Goal: Browse casually: Explore the website without a specific task or goal

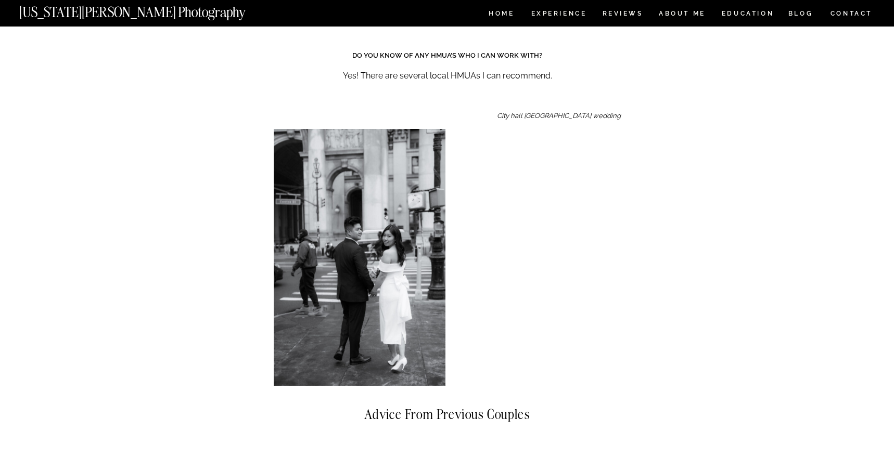
scroll to position [6125, 0]
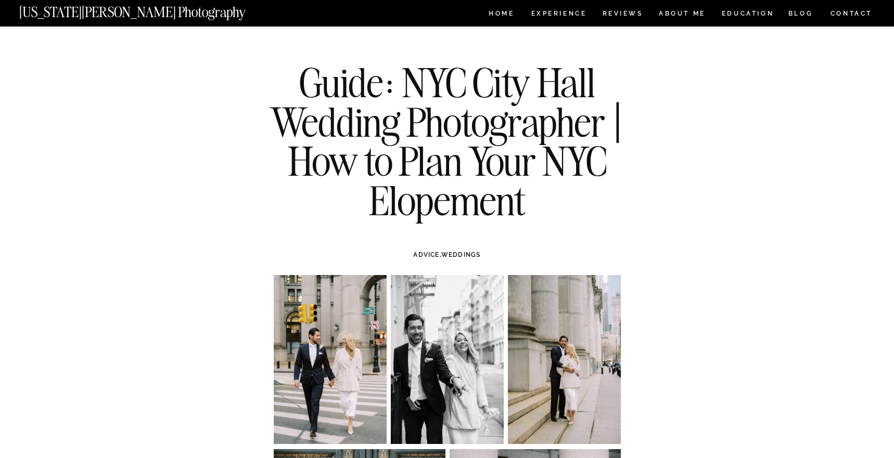
scroll to position [0, 0]
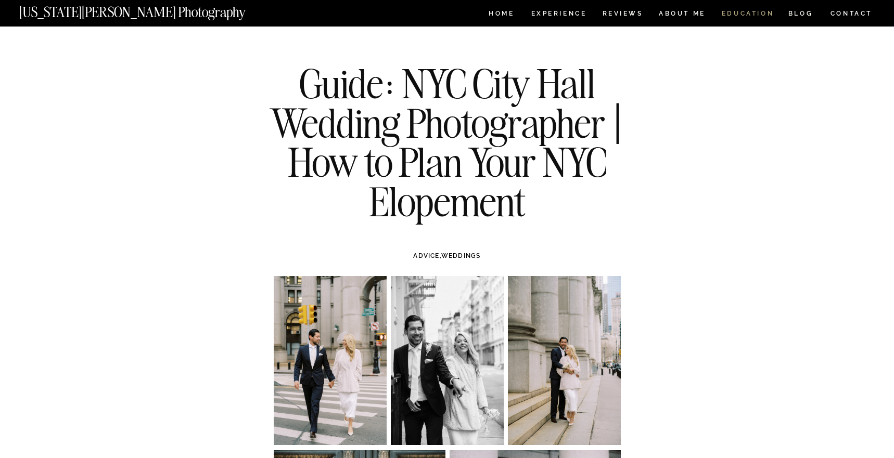
click at [754, 15] on nav "EDUCATION" at bounding box center [748, 14] width 55 height 9
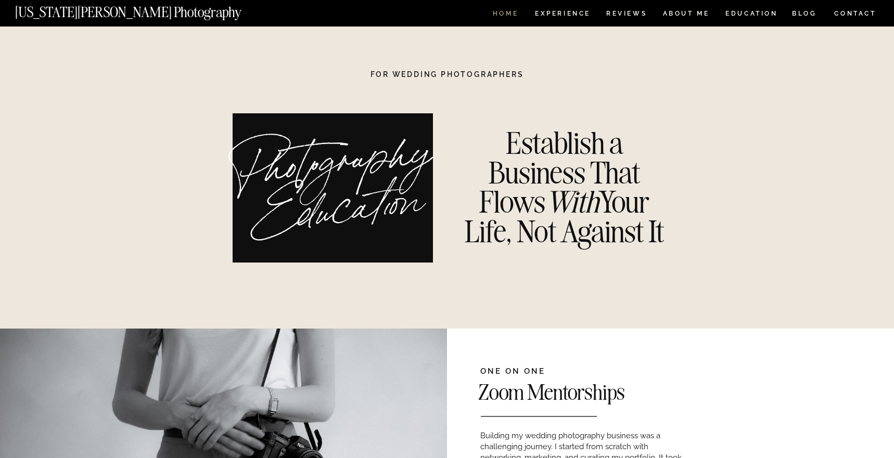
click at [501, 10] on nav "HOME" at bounding box center [506, 14] width 30 height 9
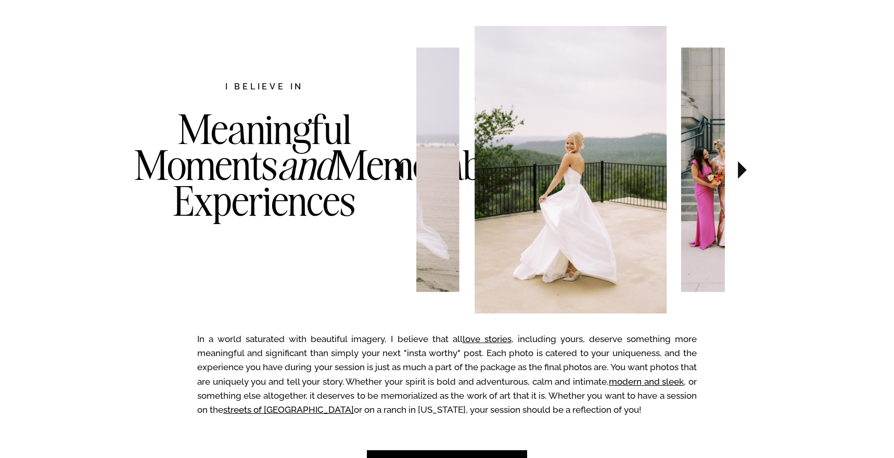
scroll to position [534, 0]
click at [739, 170] on icon at bounding box center [742, 170] width 9 height 18
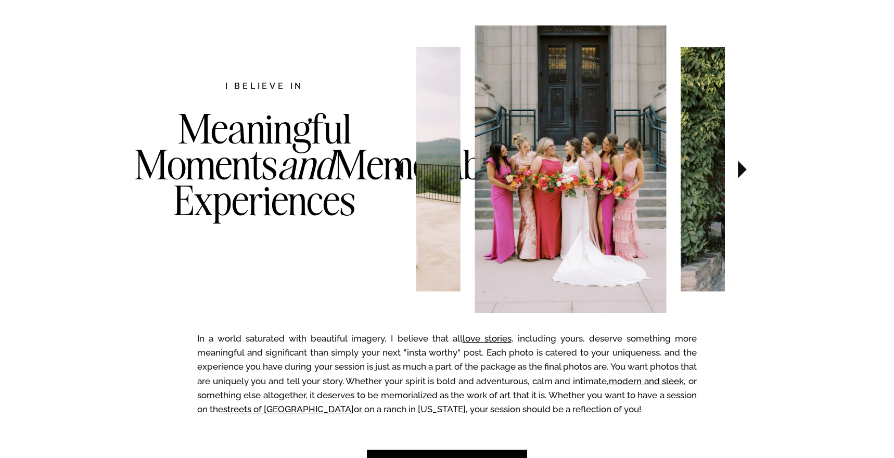
click at [739, 170] on icon at bounding box center [742, 170] width 9 height 18
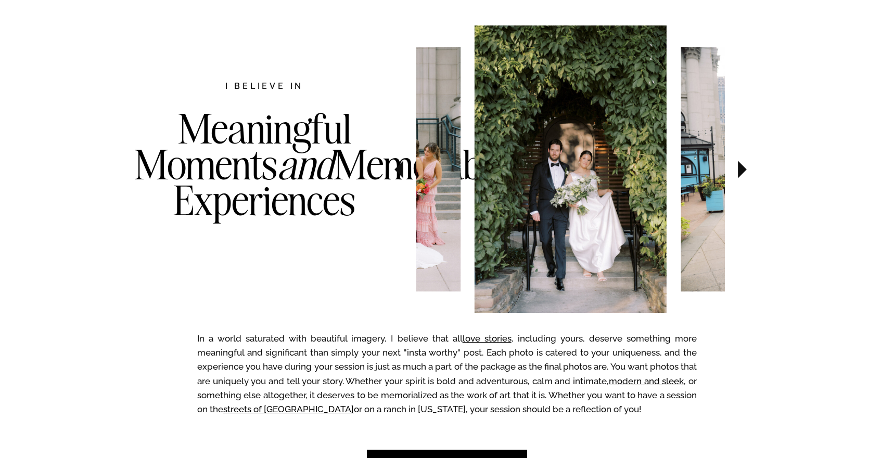
click at [739, 170] on icon at bounding box center [742, 170] width 9 height 18
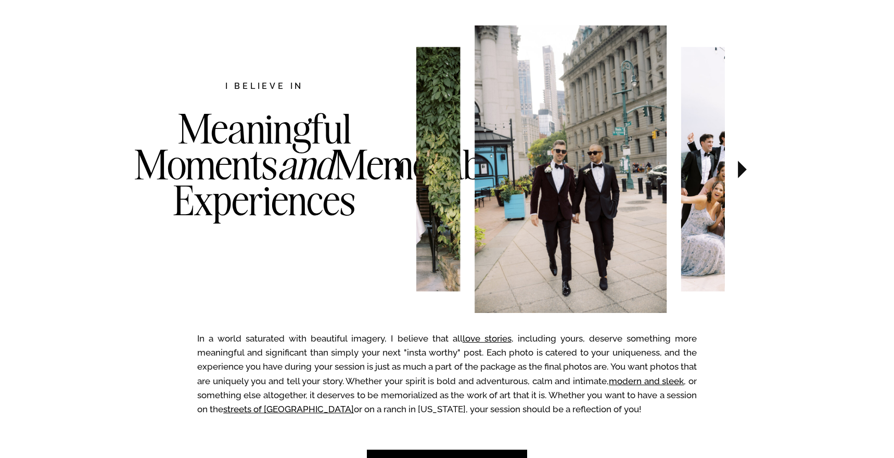
click at [739, 170] on icon at bounding box center [742, 170] width 9 height 18
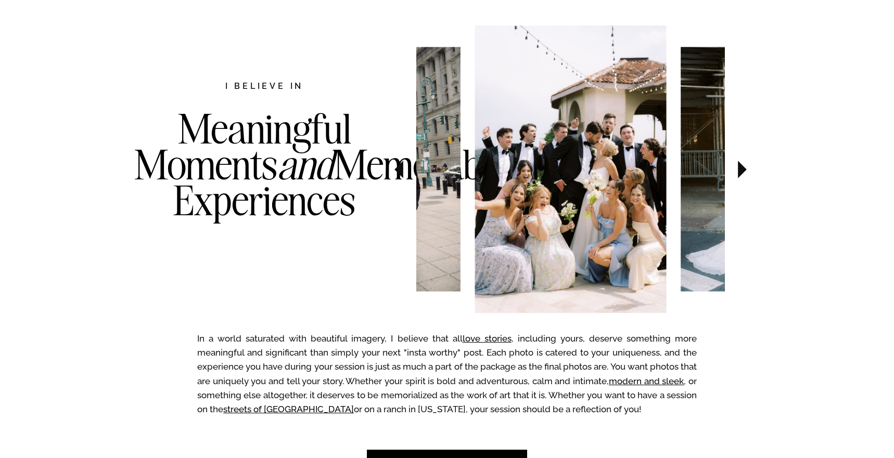
click at [739, 170] on icon at bounding box center [742, 170] width 9 height 18
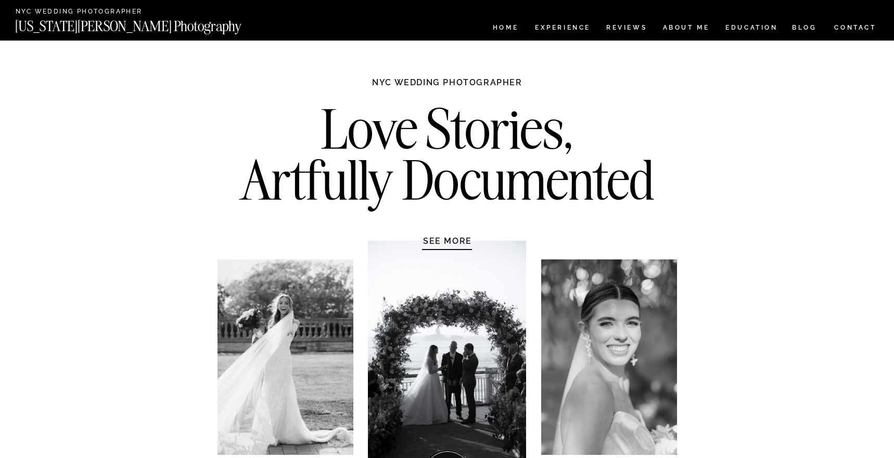
scroll to position [0, 0]
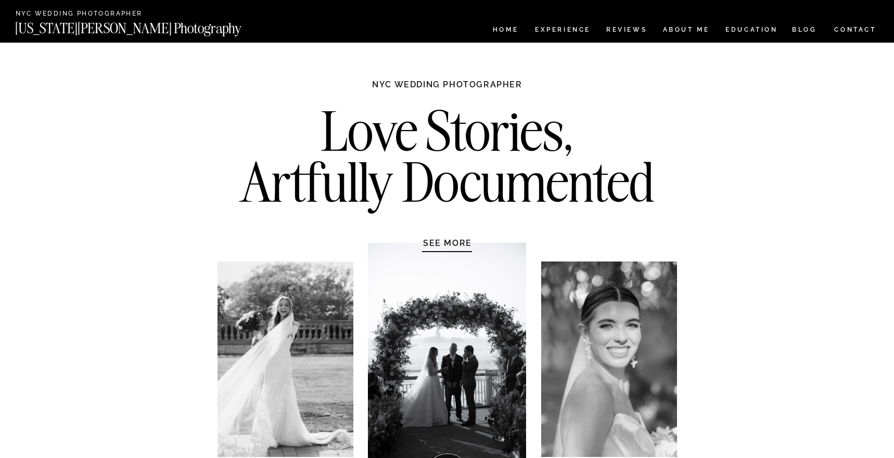
click at [439, 243] on h1 "SEE MORE" at bounding box center [447, 243] width 99 height 10
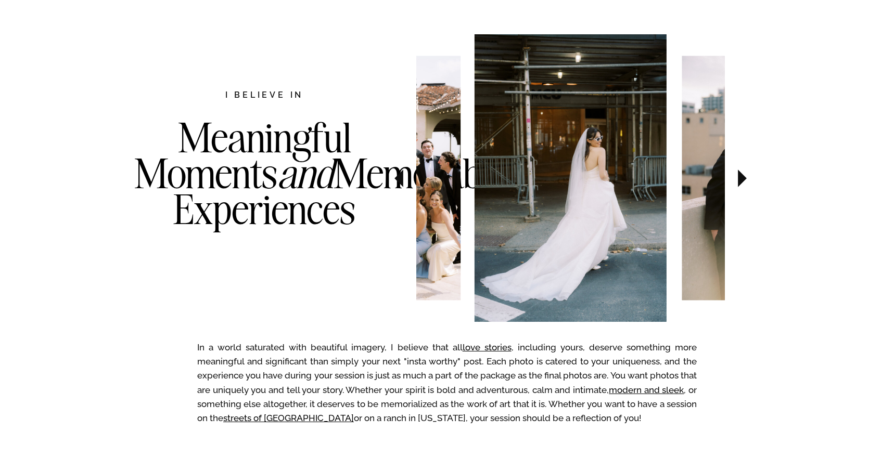
scroll to position [537, 0]
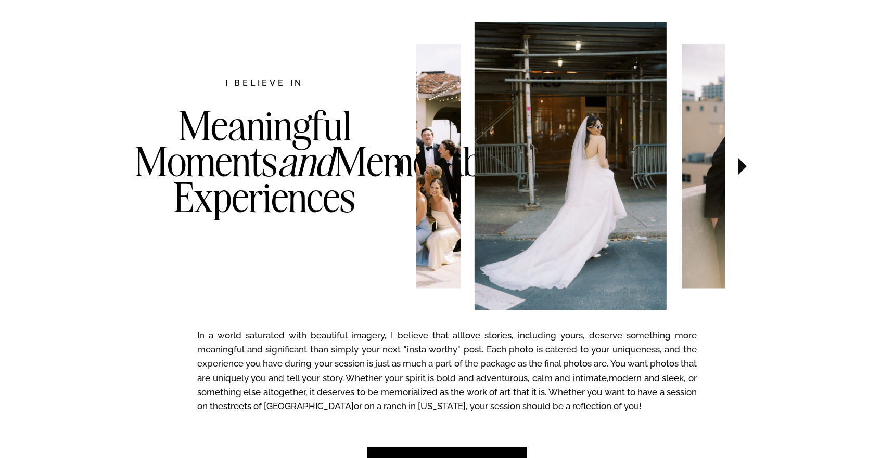
click at [741, 158] on icon at bounding box center [742, 166] width 35 height 36
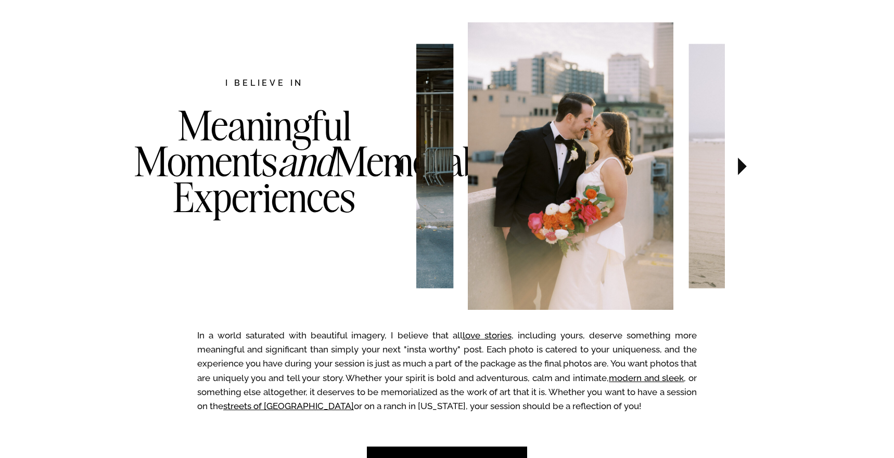
click at [741, 158] on icon at bounding box center [742, 166] width 35 height 36
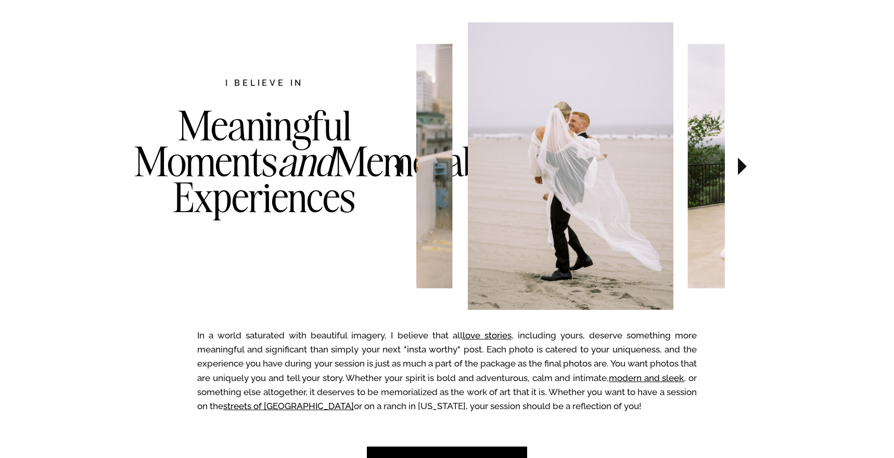
click at [741, 158] on icon at bounding box center [742, 166] width 35 height 36
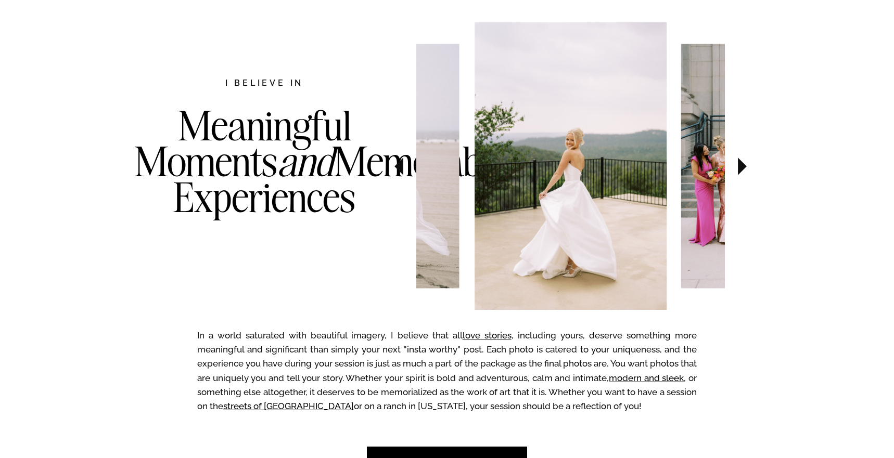
click at [741, 158] on icon at bounding box center [742, 166] width 35 height 36
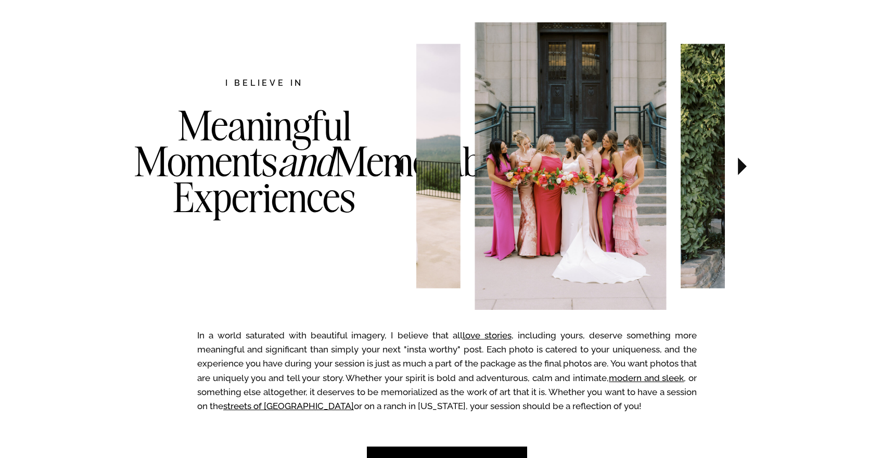
click at [741, 158] on icon at bounding box center [742, 166] width 35 height 36
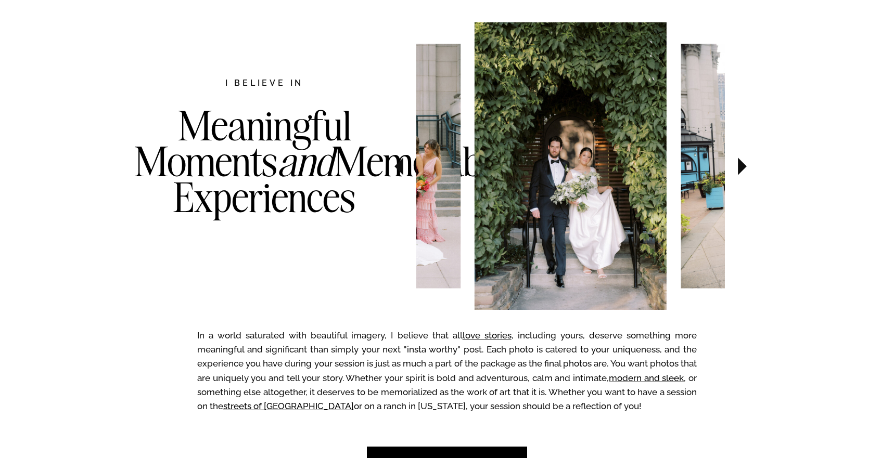
click at [741, 158] on icon at bounding box center [742, 166] width 35 height 36
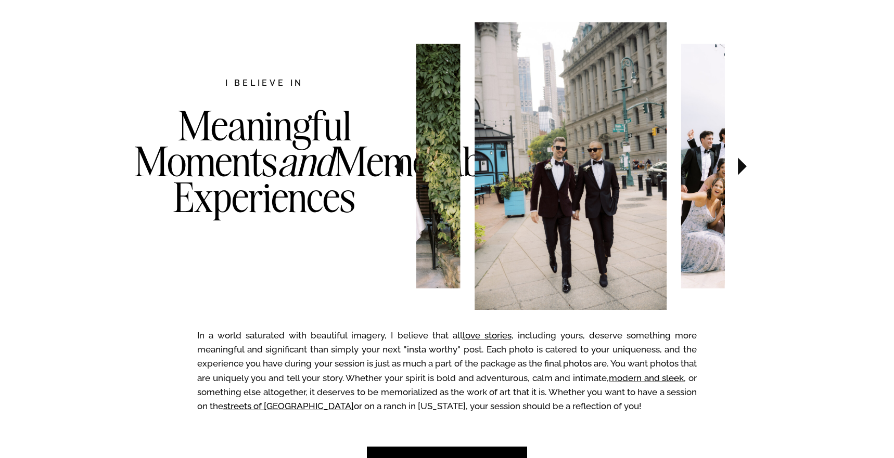
click at [741, 158] on icon at bounding box center [742, 166] width 35 height 36
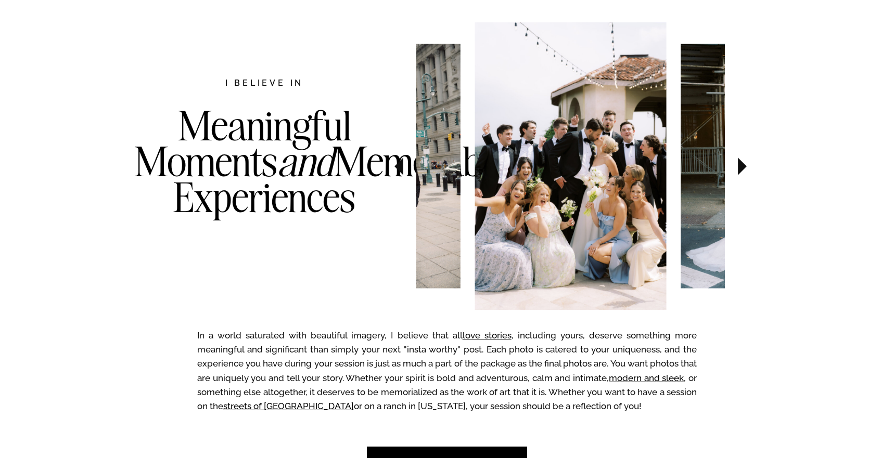
click at [741, 158] on icon at bounding box center [742, 166] width 35 height 36
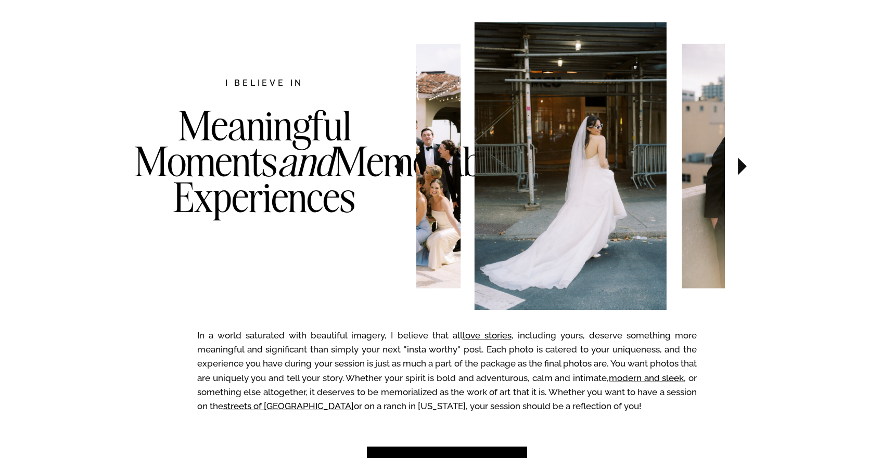
click at [741, 158] on icon at bounding box center [742, 166] width 35 height 36
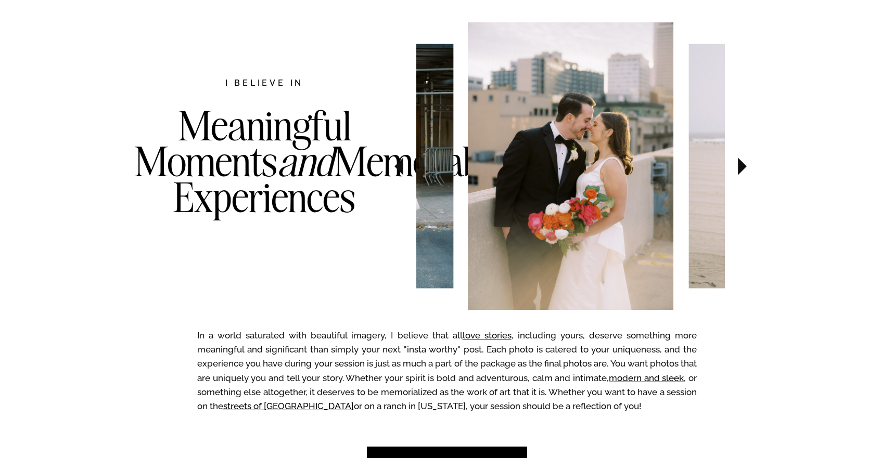
click at [741, 167] on icon at bounding box center [742, 167] width 9 height 18
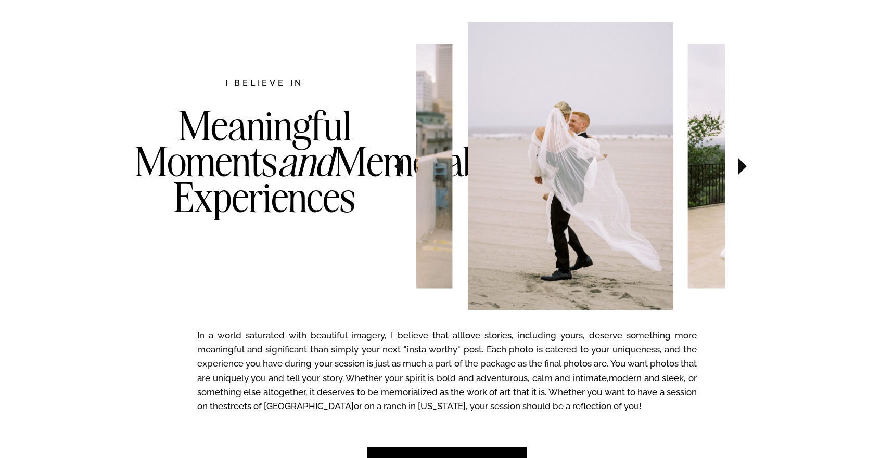
click at [741, 167] on icon at bounding box center [742, 167] width 9 height 18
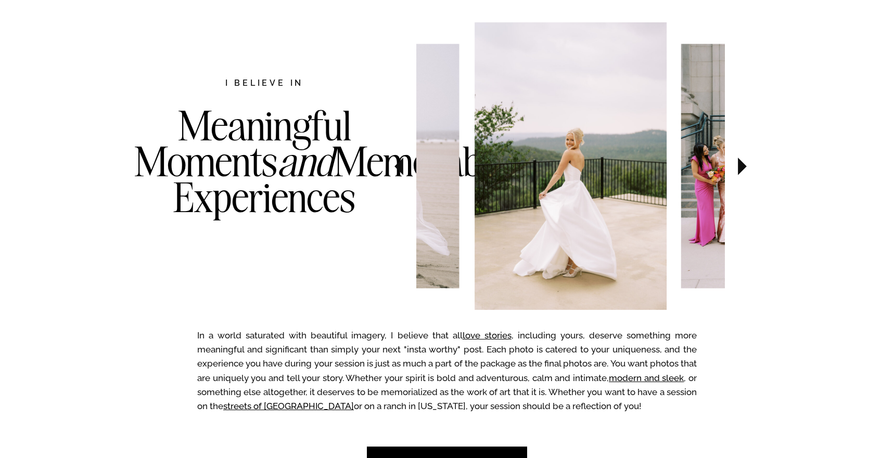
click at [741, 167] on icon at bounding box center [742, 167] width 9 height 18
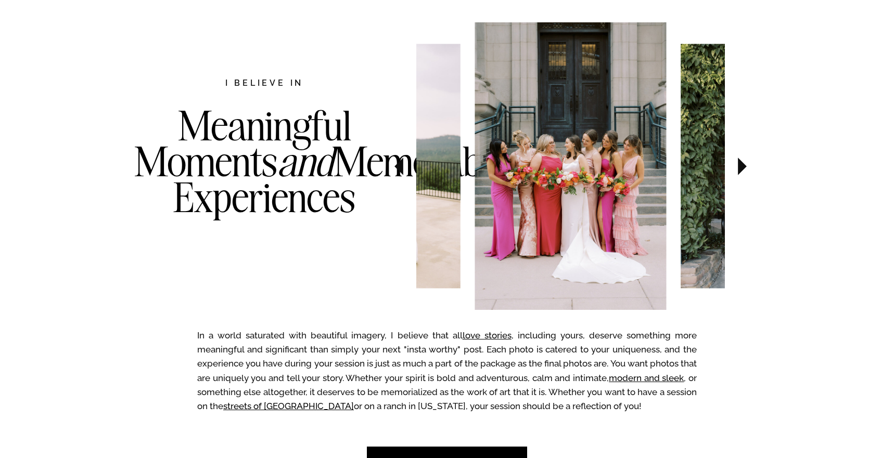
click at [741, 167] on icon at bounding box center [742, 167] width 9 height 18
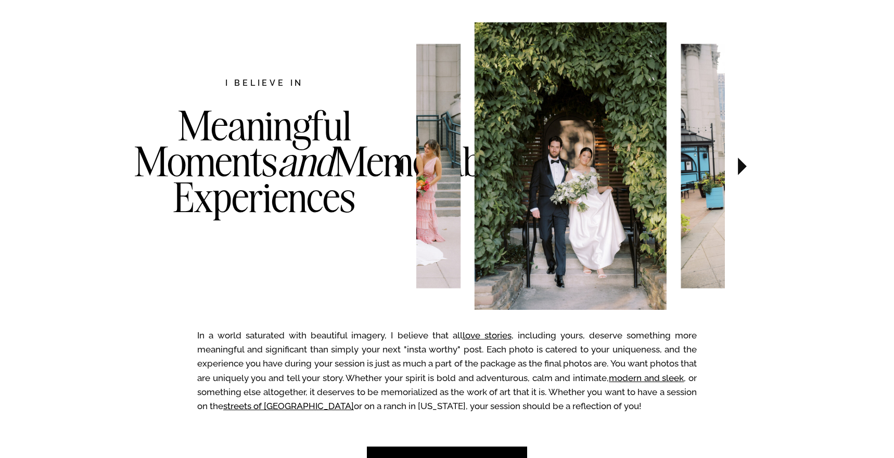
click at [741, 167] on icon at bounding box center [742, 167] width 9 height 18
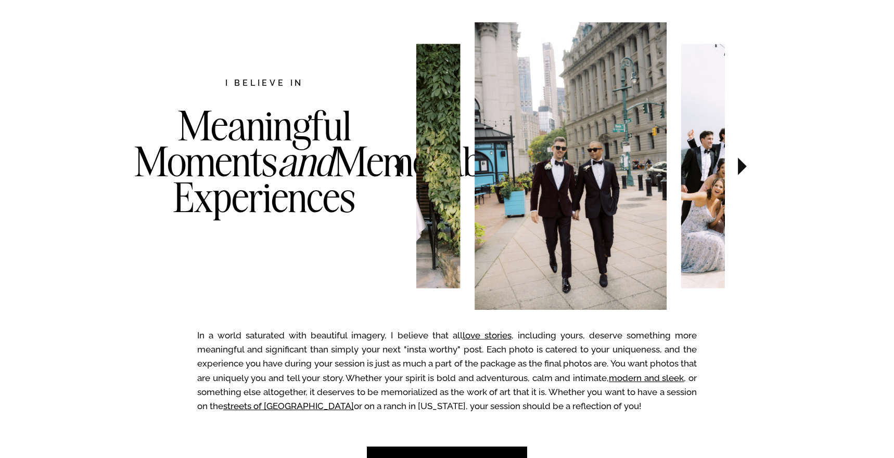
click at [741, 167] on icon at bounding box center [742, 167] width 9 height 18
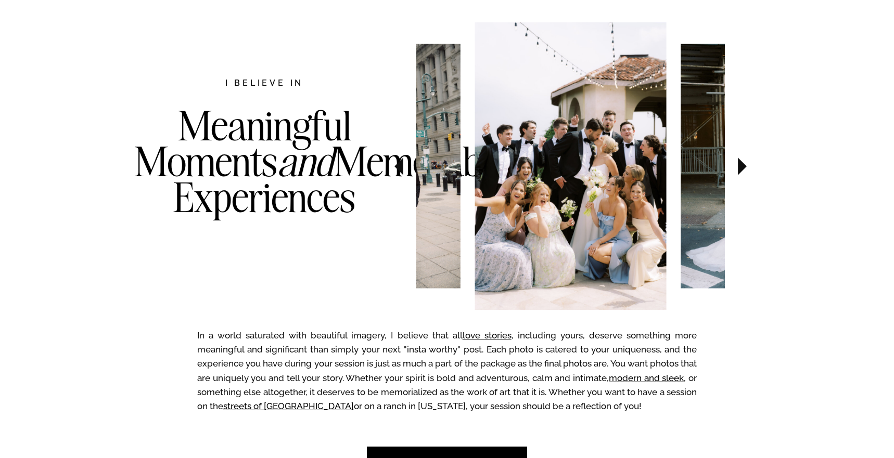
click at [741, 167] on icon at bounding box center [742, 167] width 9 height 18
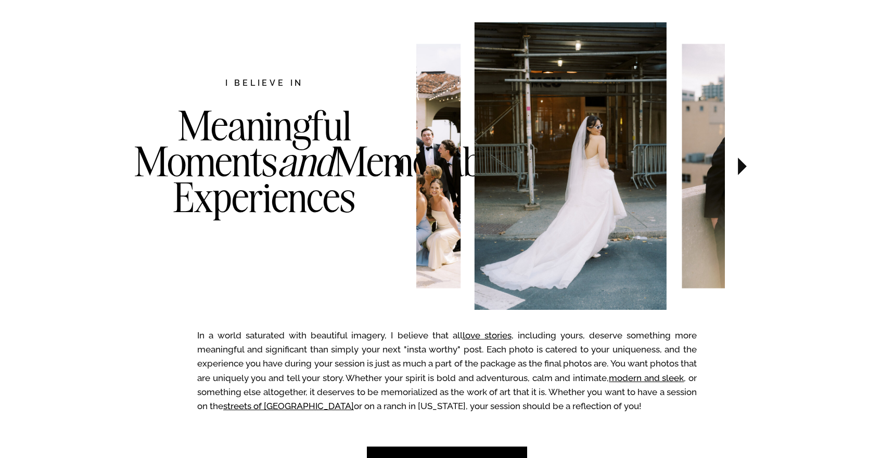
click at [741, 167] on icon at bounding box center [742, 167] width 9 height 18
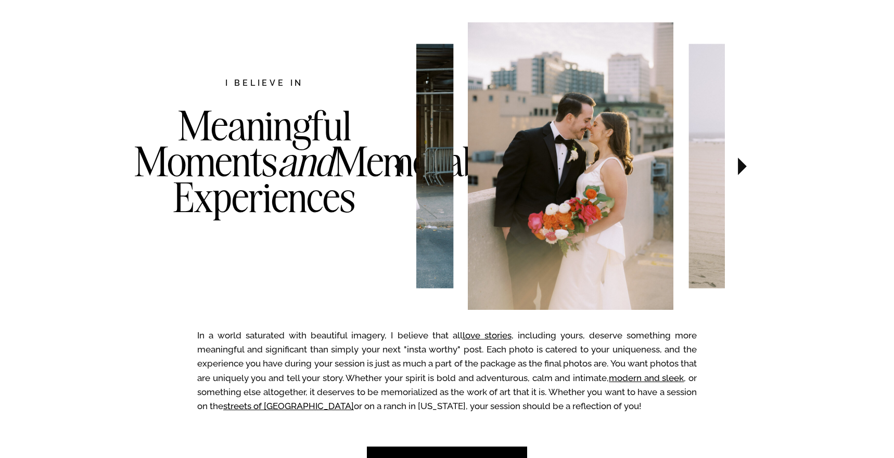
click at [741, 167] on icon at bounding box center [742, 167] width 9 height 18
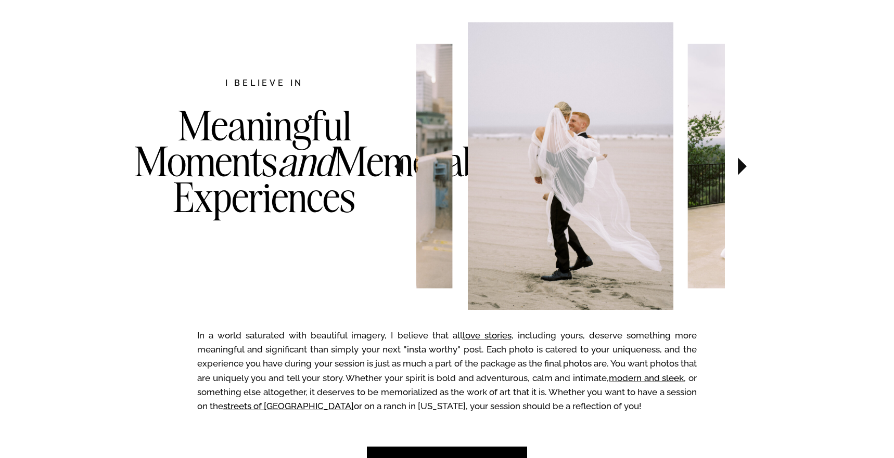
click at [741, 167] on icon at bounding box center [742, 167] width 9 height 18
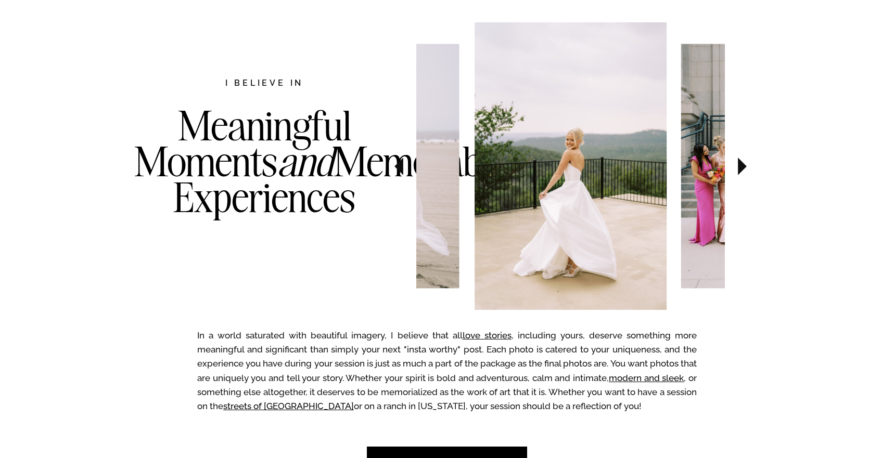
click at [741, 167] on icon at bounding box center [742, 167] width 9 height 18
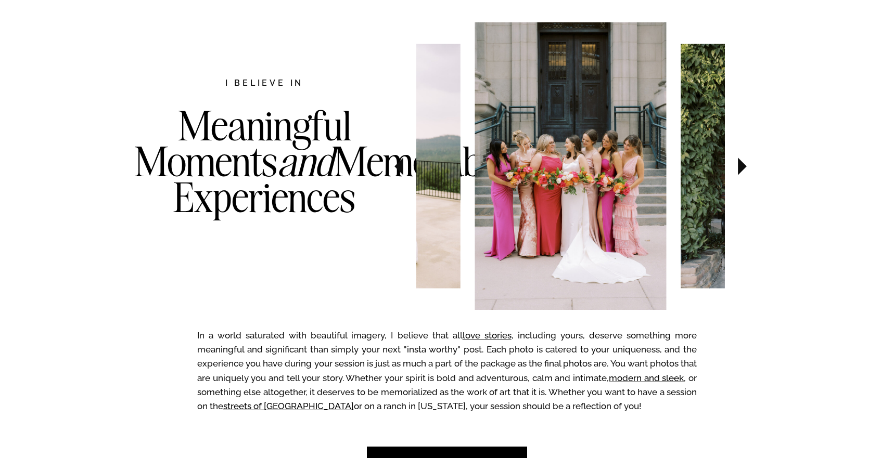
click at [741, 167] on icon at bounding box center [742, 167] width 9 height 18
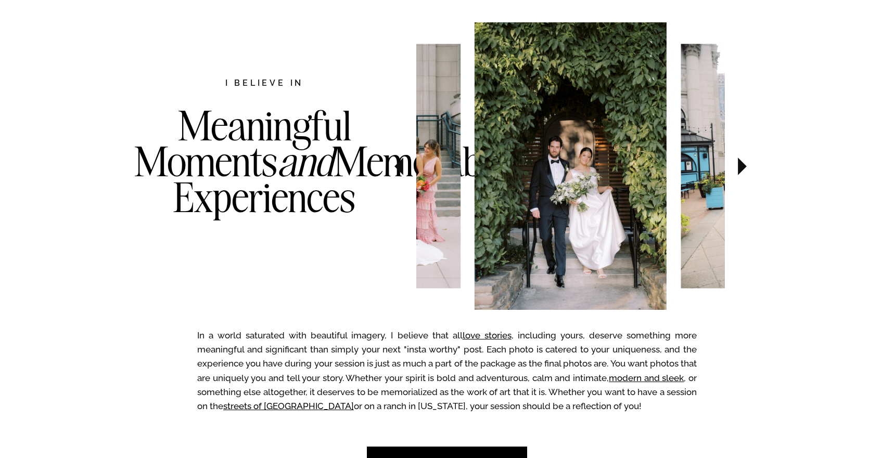
click at [741, 168] on icon at bounding box center [742, 167] width 9 height 18
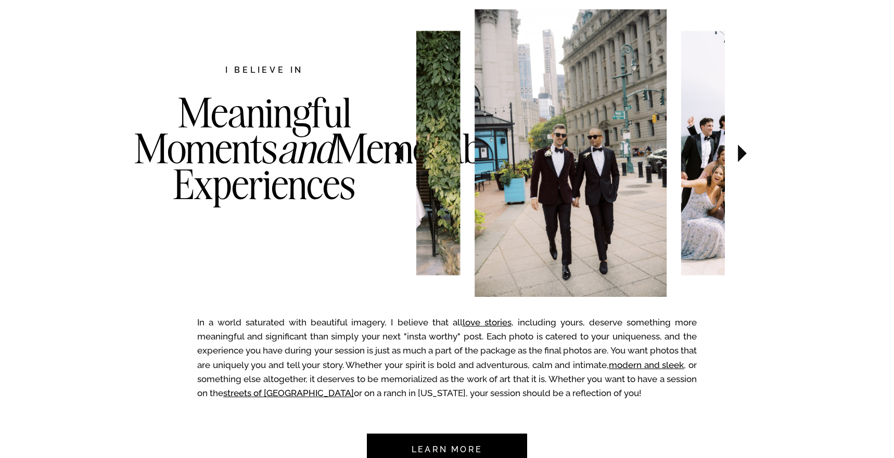
scroll to position [551, 0]
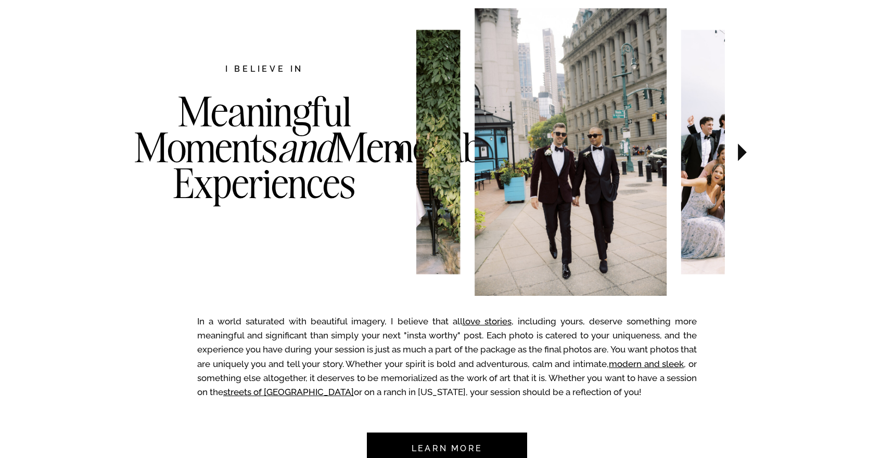
click at [740, 157] on icon at bounding box center [742, 153] width 9 height 18
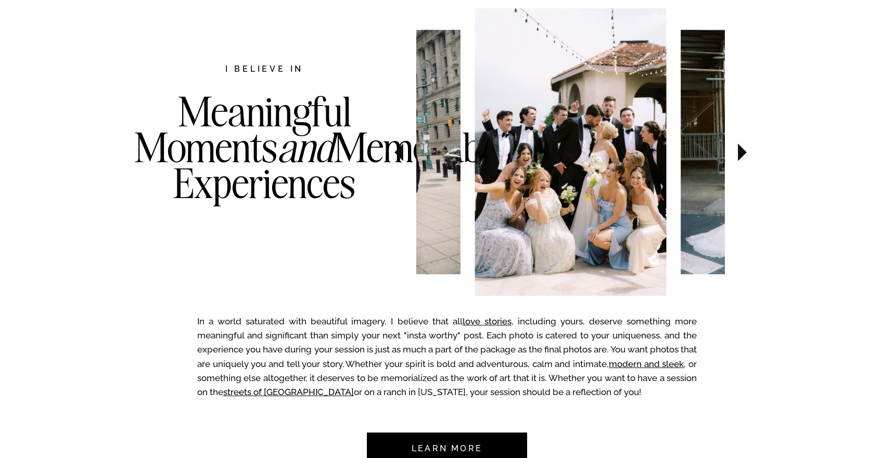
click at [740, 158] on icon at bounding box center [742, 153] width 9 height 18
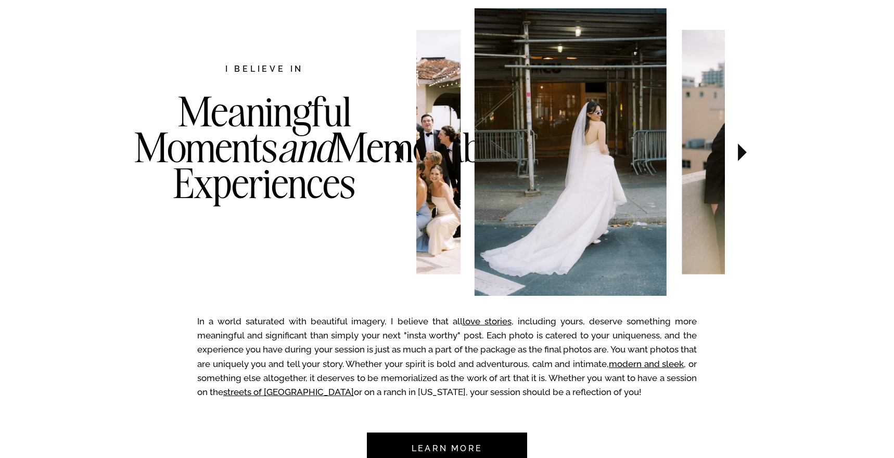
click at [739, 155] on icon at bounding box center [742, 153] width 9 height 18
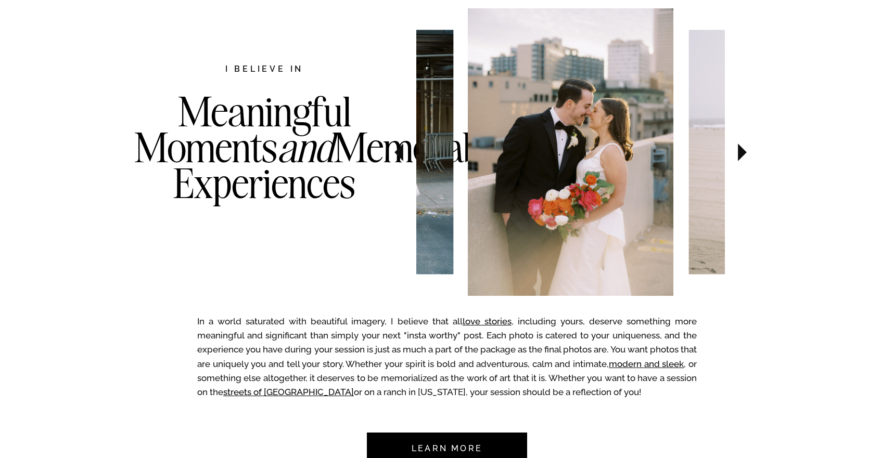
click at [737, 149] on icon at bounding box center [742, 152] width 35 height 36
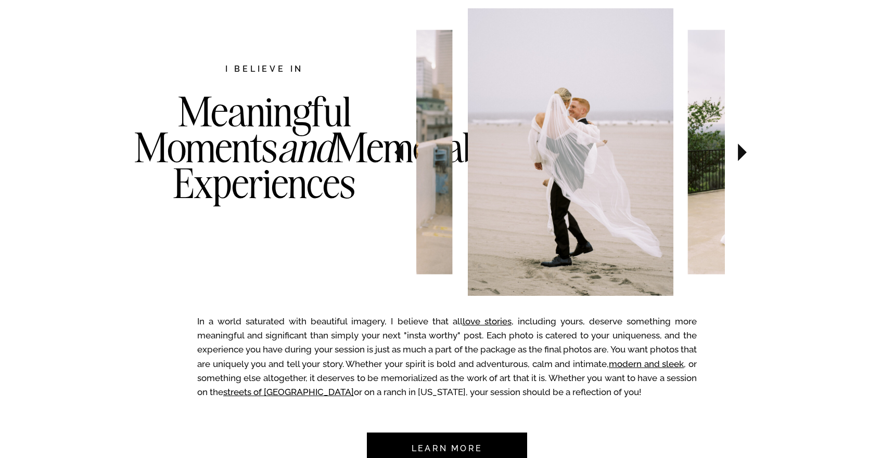
click at [737, 149] on icon at bounding box center [742, 152] width 35 height 36
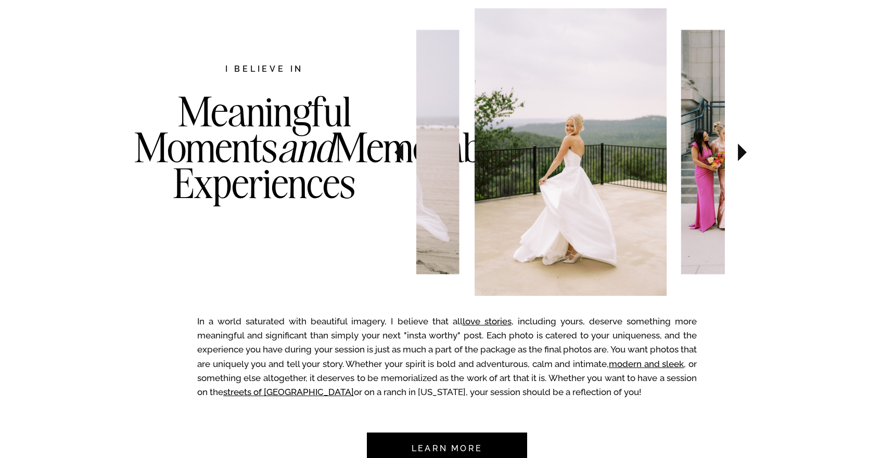
click at [737, 149] on icon at bounding box center [742, 152] width 35 height 36
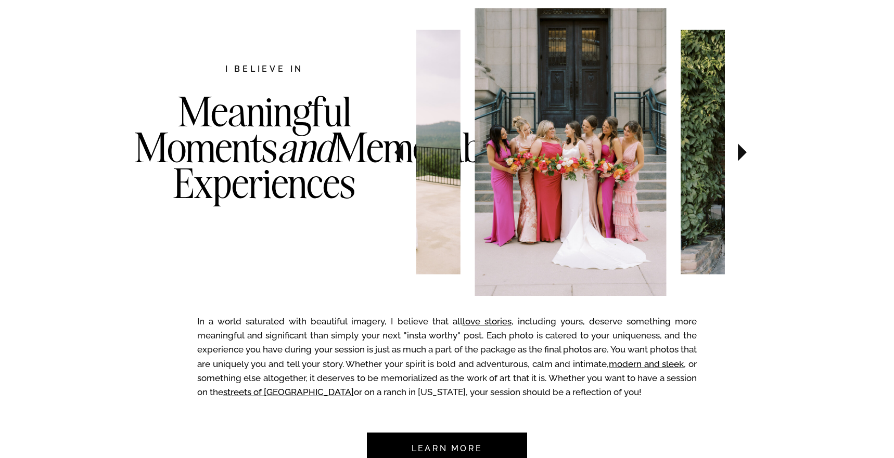
click at [737, 149] on icon at bounding box center [742, 152] width 35 height 36
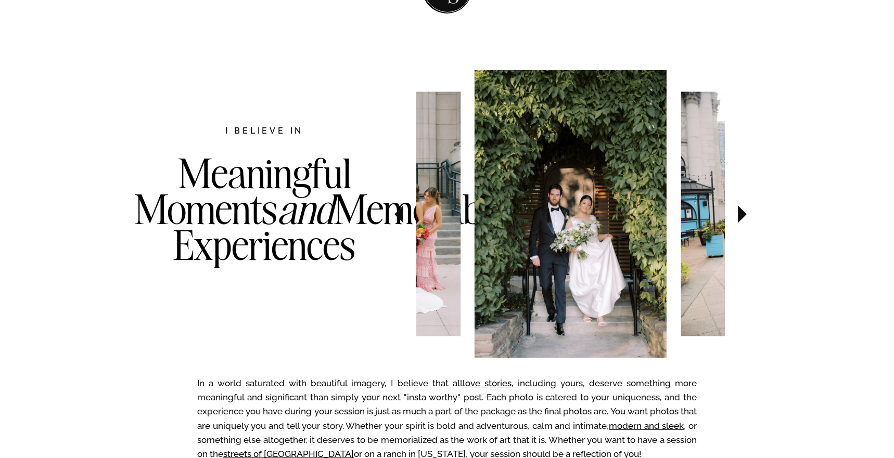
scroll to position [482, 0]
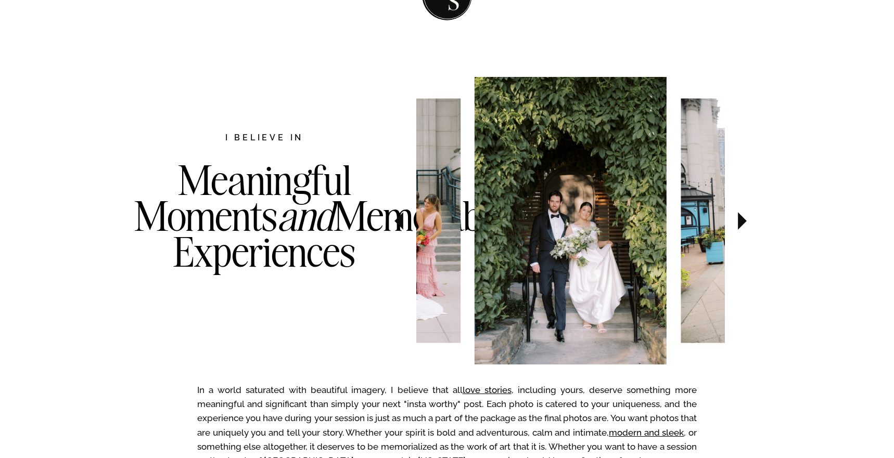
click at [736, 217] on icon at bounding box center [742, 221] width 35 height 36
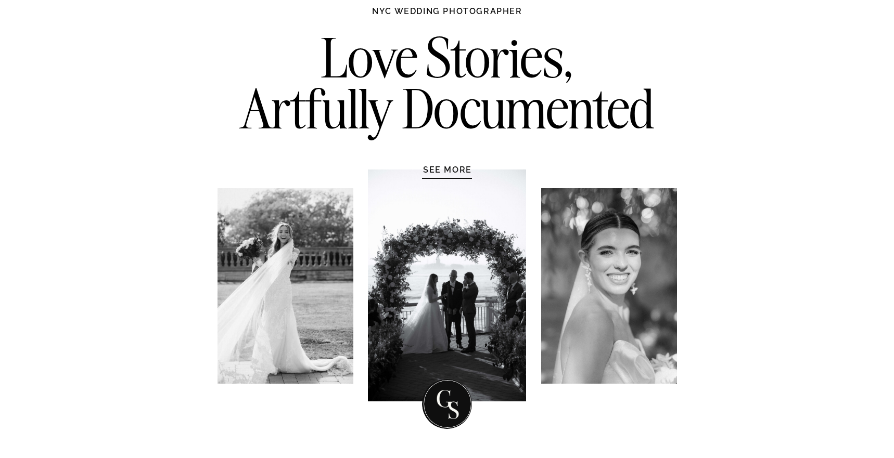
scroll to position [0, 0]
